Goal: Manage account settings

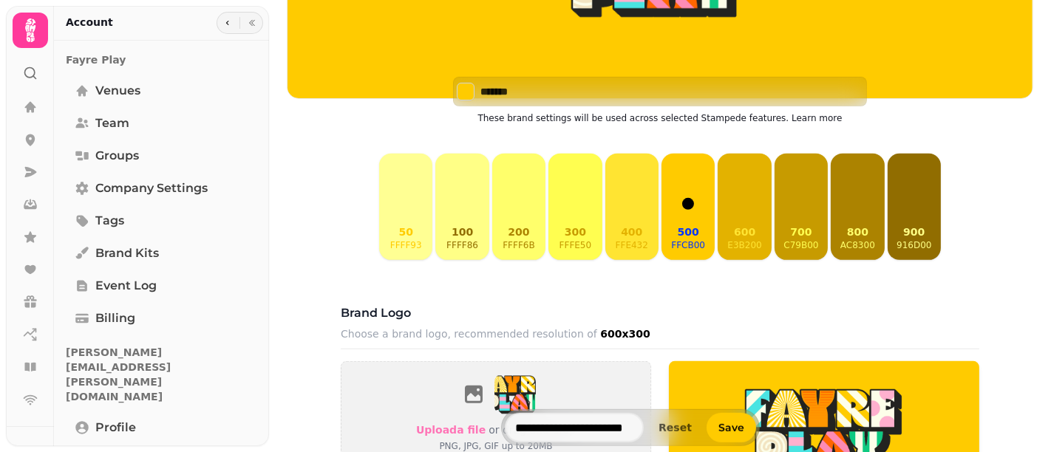
scroll to position [489, 0]
click at [405, 205] on button "50 ffff93" at bounding box center [405, 207] width 53 height 106
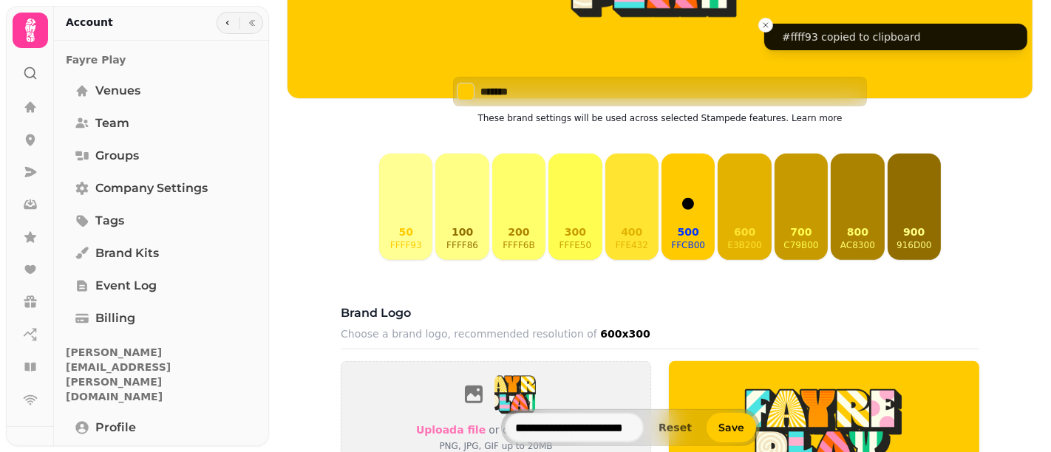
click at [459, 207] on button "100 ffff86" at bounding box center [461, 207] width 53 height 106
click at [390, 239] on p "50" at bounding box center [406, 232] width 32 height 15
click at [624, 260] on button "400 ffe432" at bounding box center [631, 207] width 53 height 106
click at [622, 251] on p "ffe432" at bounding box center [631, 245] width 33 height 12
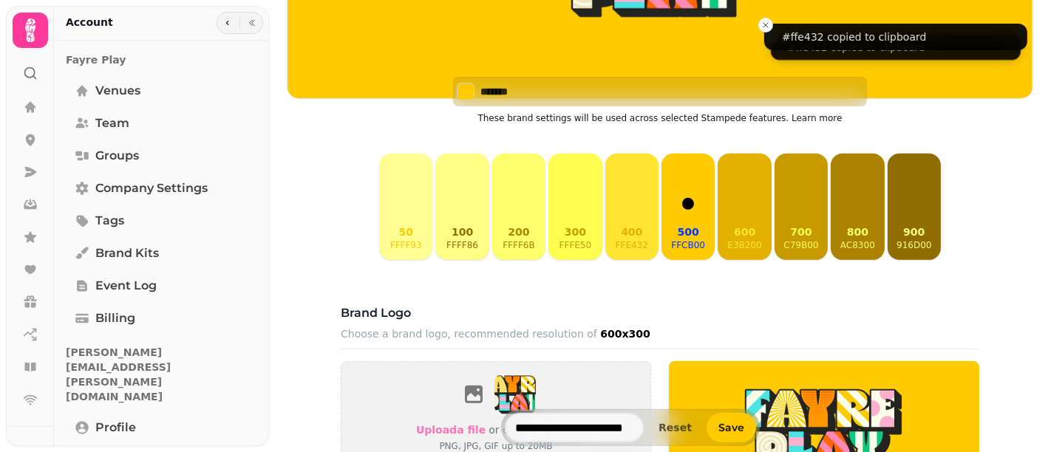
click at [683, 251] on p "ffcb00" at bounding box center [688, 245] width 34 height 12
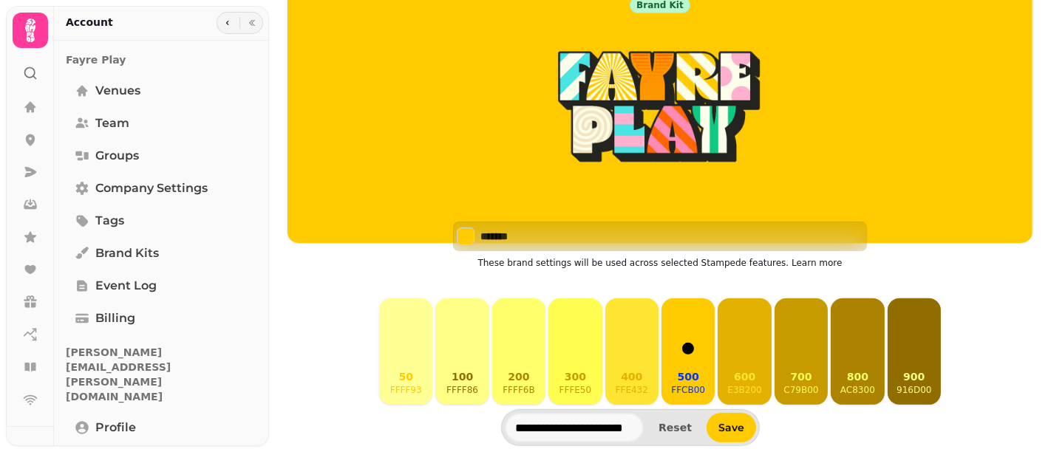
scroll to position [284, 0]
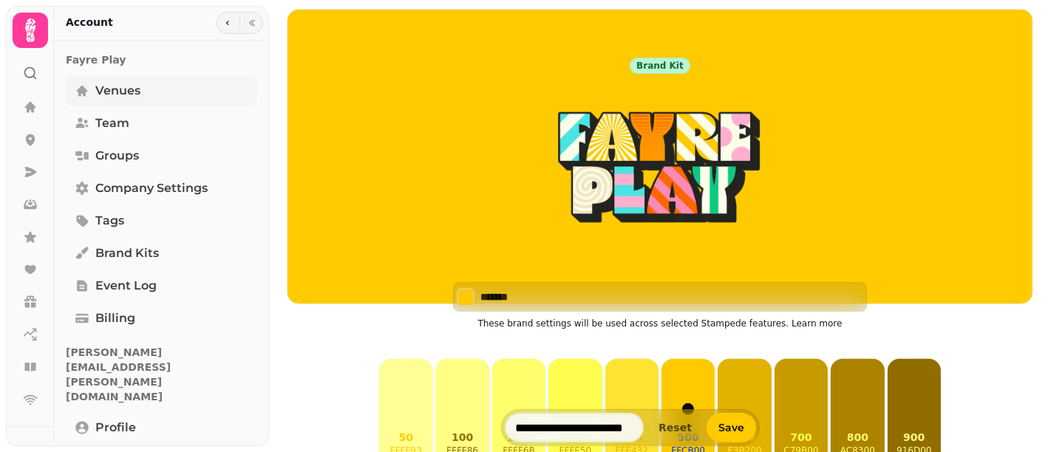
click at [105, 82] on span "Venues" at bounding box center [117, 91] width 45 height 18
